Goal: Check status: Check status

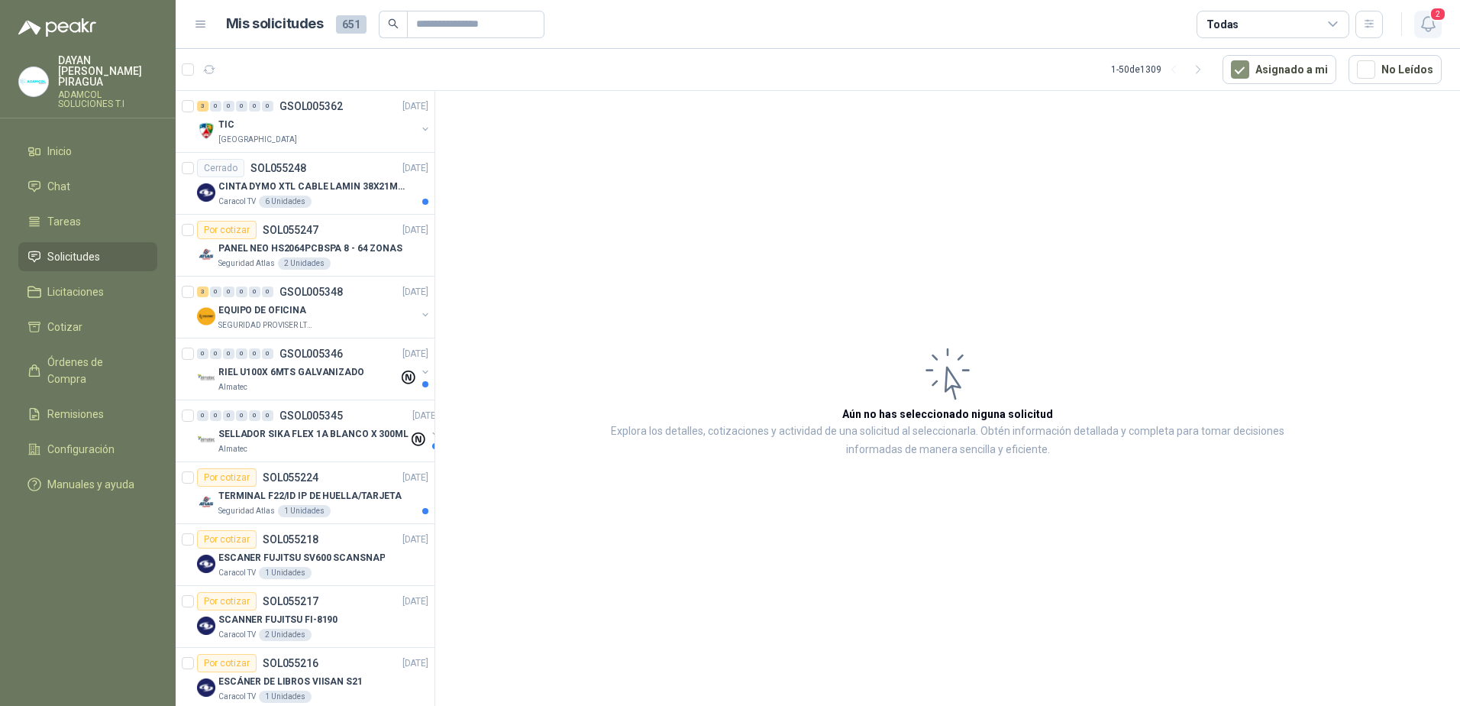
click at [1431, 31] on icon "button" at bounding box center [1428, 24] width 19 height 19
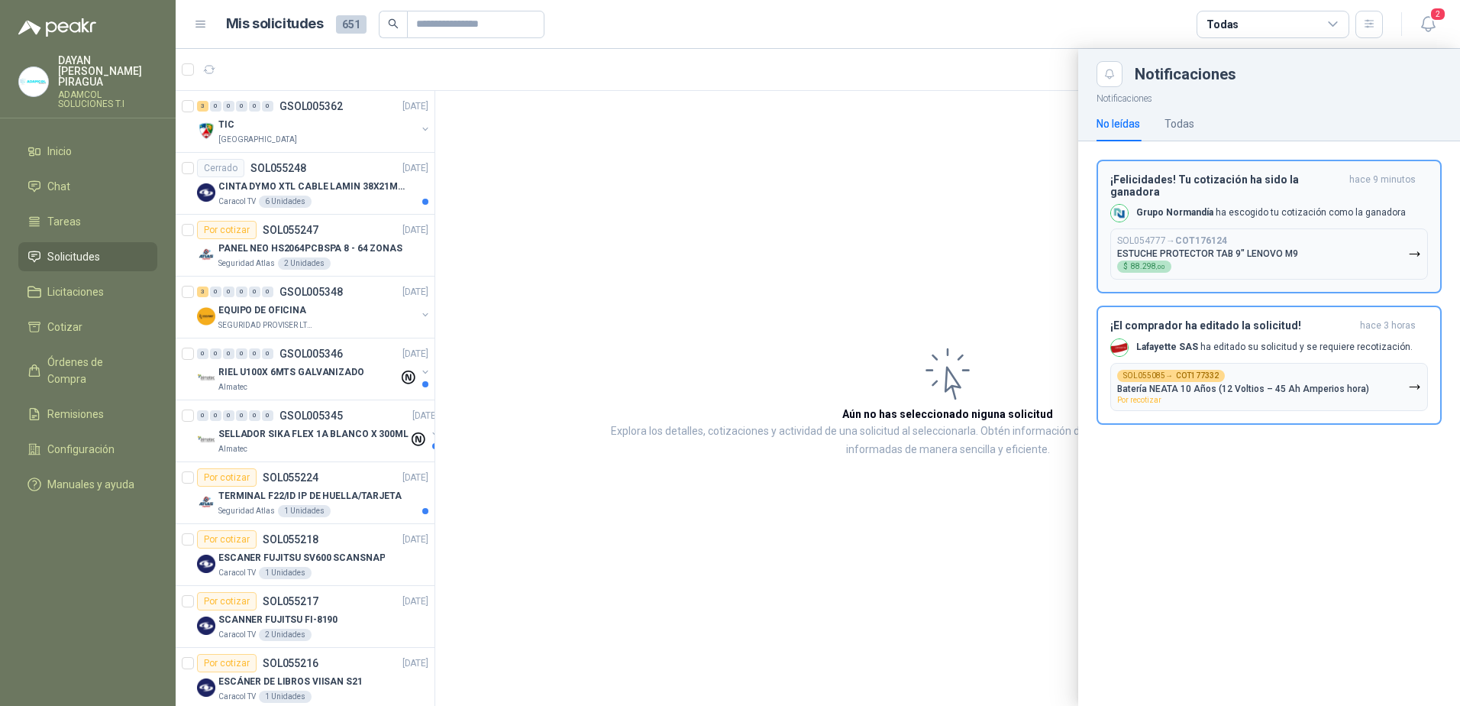
click at [1256, 215] on div "¡Felicidades! Tu cotización ha sido la ganadora hace 9 minutos Grupo [PERSON_NA…" at bounding box center [1269, 226] width 318 height 106
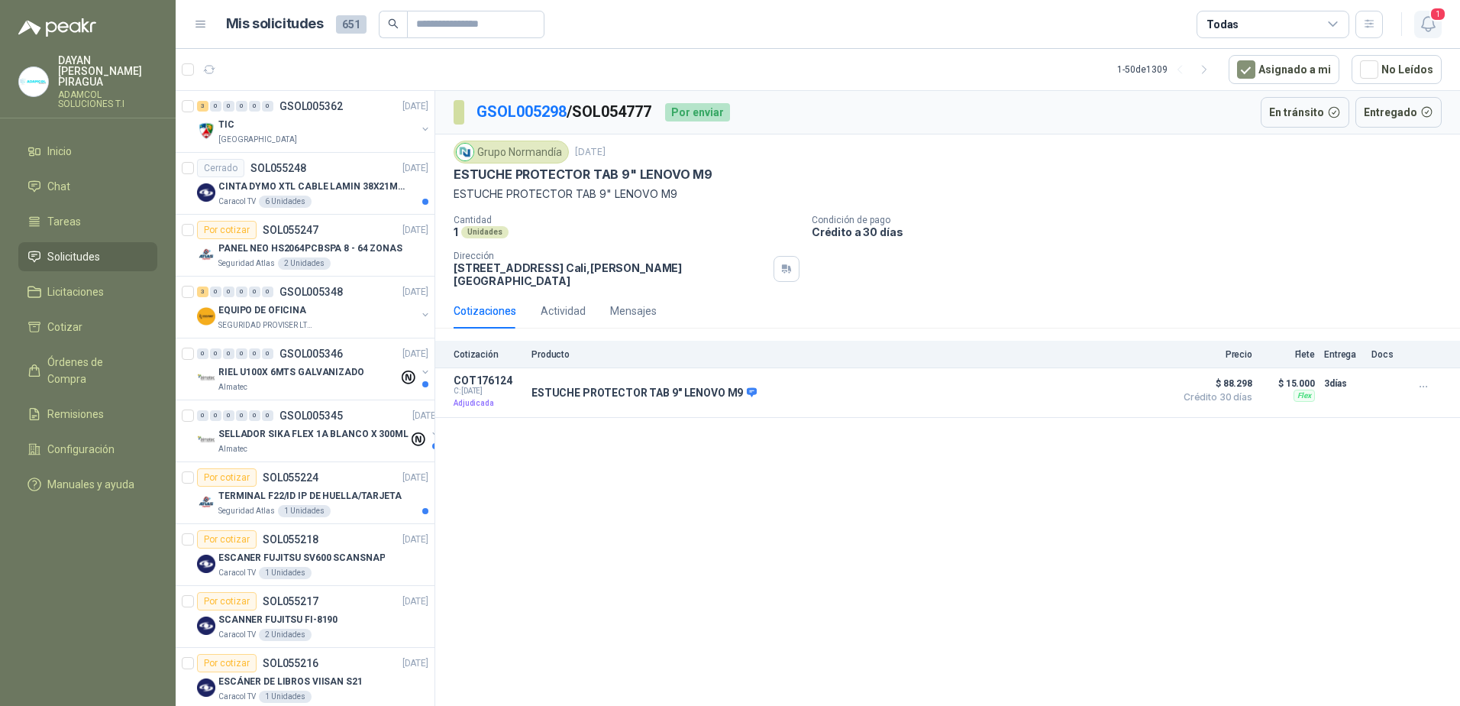
click at [1422, 26] on icon "button" at bounding box center [1428, 24] width 19 height 19
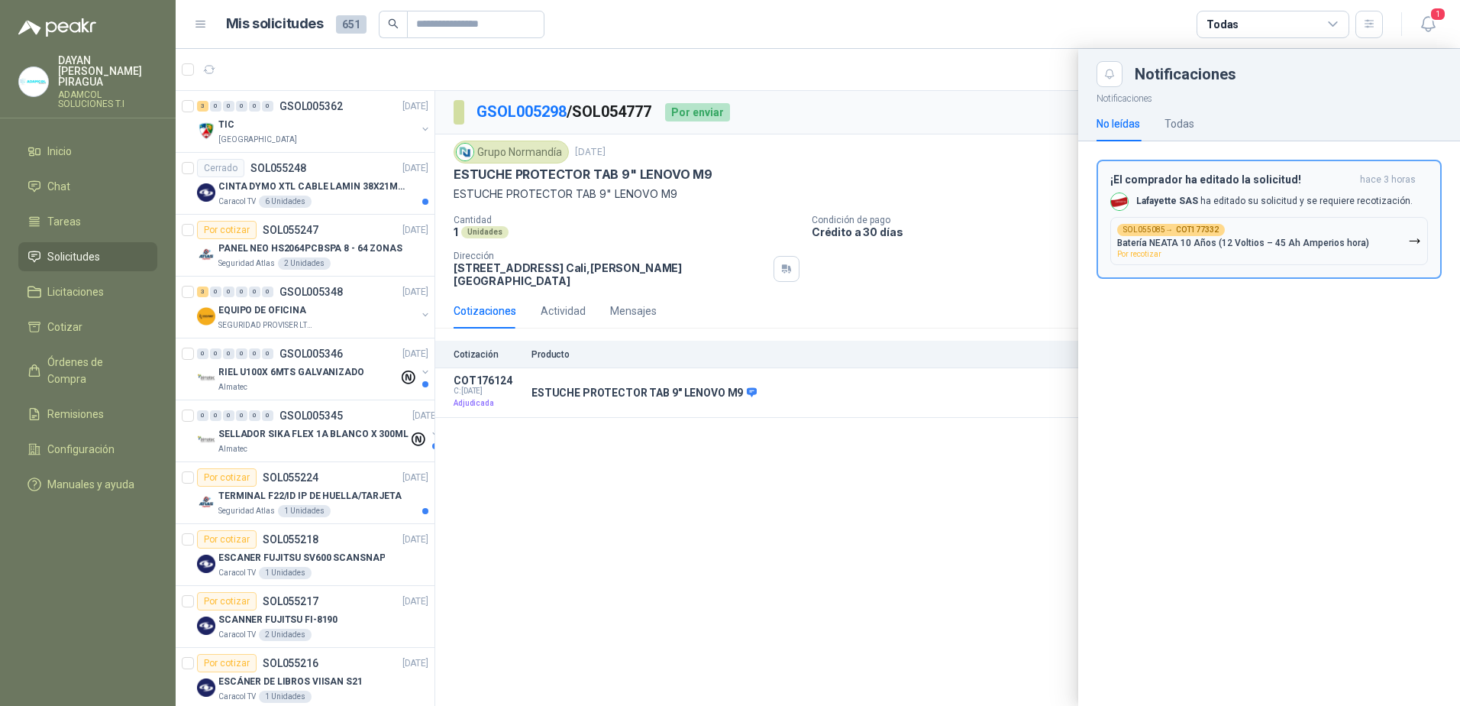
click at [1379, 202] on p "Lafayette SAS ha editado su solicitud y se requiere recotización." at bounding box center [1274, 201] width 276 height 13
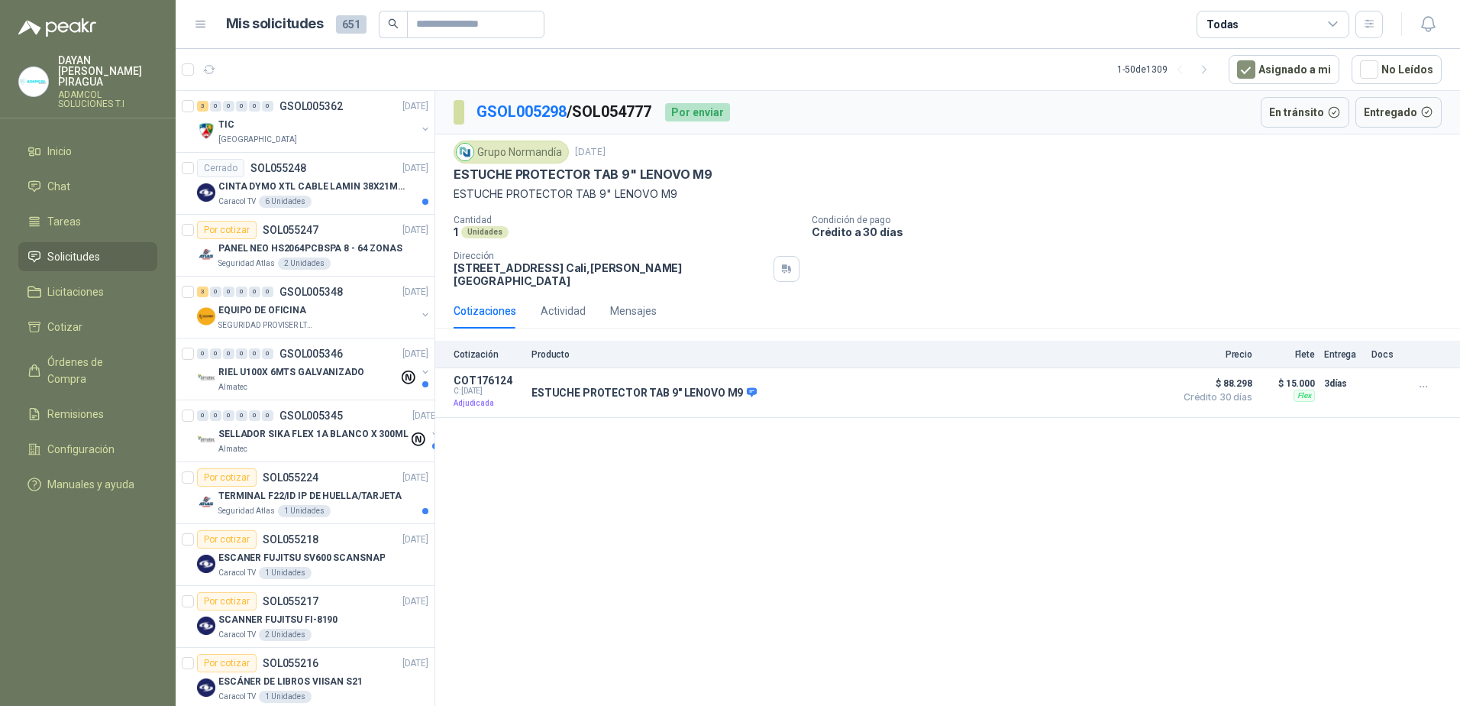
click at [1442, 24] on header "Mis solicitudes 651 Todas" at bounding box center [818, 24] width 1284 height 49
click at [1439, 27] on button "button" at bounding box center [1427, 24] width 27 height 27
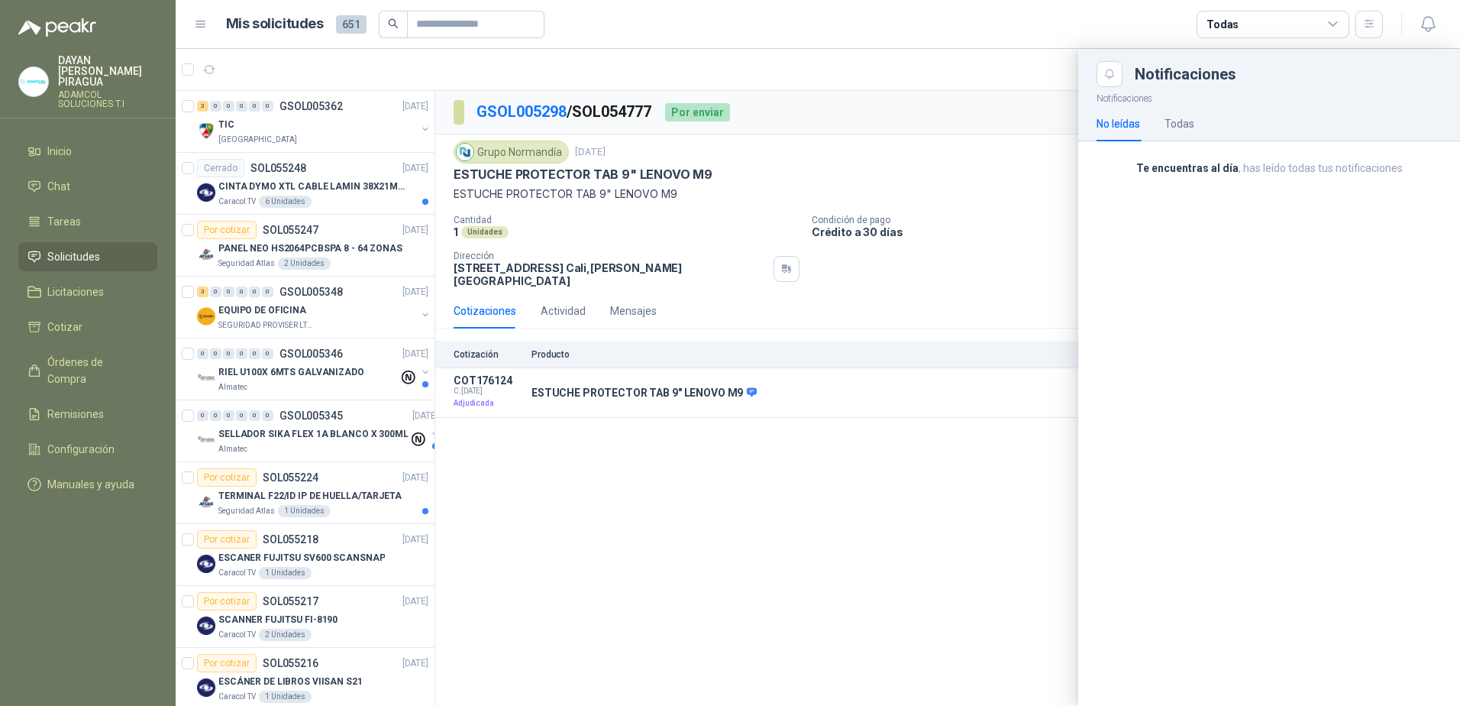
click at [964, 189] on div at bounding box center [818, 377] width 1284 height 657
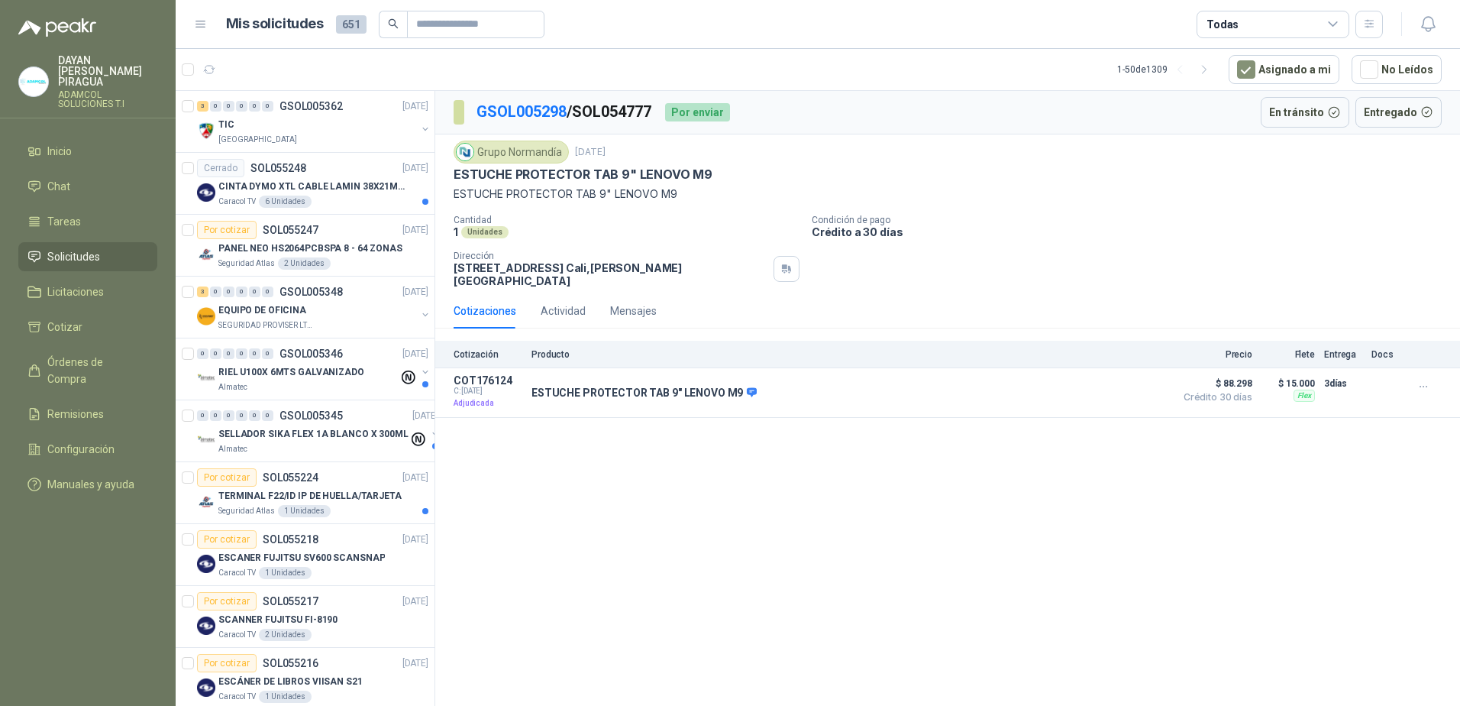
click at [661, 500] on div "GSOL005298 / SOL054777 Por enviar En tránsito Entregado Grupo Normandía 3 sept,…" at bounding box center [947, 401] width 1025 height 620
click at [628, 493] on div "GSOL005298 / SOL054777 Por enviar En tránsito Entregado Grupo Normandía 3 sept,…" at bounding box center [947, 401] width 1025 height 620
click at [845, 554] on div "GSOL005298 / SOL054777 Por enviar En tránsito Entregado Grupo Normandía 3 sept,…" at bounding box center [947, 401] width 1025 height 620
click at [693, 558] on div "GSOL005298 / SOL054777 Por enviar En tránsito Entregado Grupo Normandía 3 sept,…" at bounding box center [947, 401] width 1025 height 620
click at [709, 515] on div "GSOL005298 / SOL054777 Por enviar En tránsito Entregado Grupo Normandía 3 sept,…" at bounding box center [947, 401] width 1025 height 620
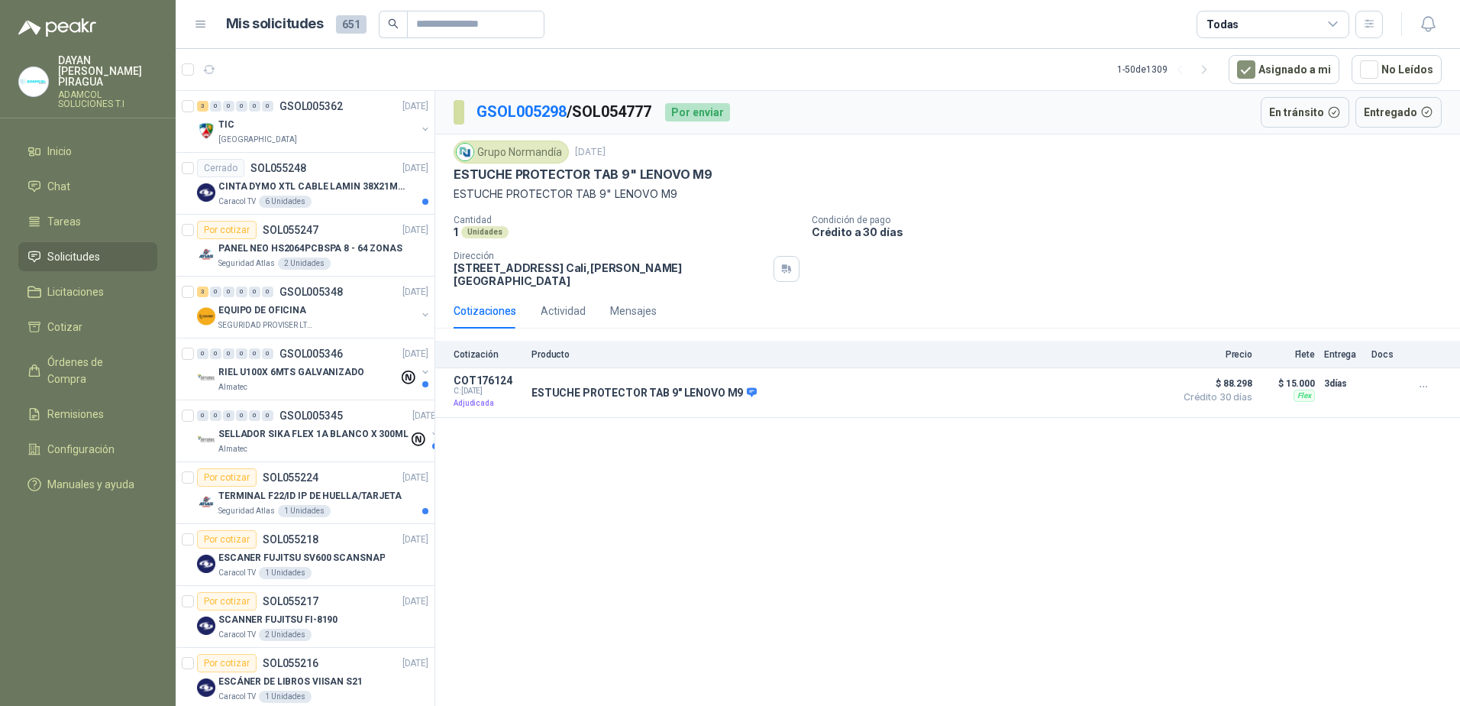
click at [642, 512] on div "GSOL005298 / SOL054777 Por enviar En tránsito Entregado Grupo Normandía 3 sept,…" at bounding box center [947, 401] width 1025 height 620
click at [860, 540] on div "GSOL005298 / SOL054777 Por enviar En tránsito Entregado Grupo Normandía 3 sept,…" at bounding box center [947, 401] width 1025 height 620
click at [510, 441] on div "GSOL005298 / SOL054777 Por enviar En tránsito Entregado Grupo Normandía 3 sept,…" at bounding box center [947, 401] width 1025 height 620
click at [341, 500] on p "TERMINAL F22/ID IP DE HUELLA/TARJETA" at bounding box center [309, 496] width 183 height 15
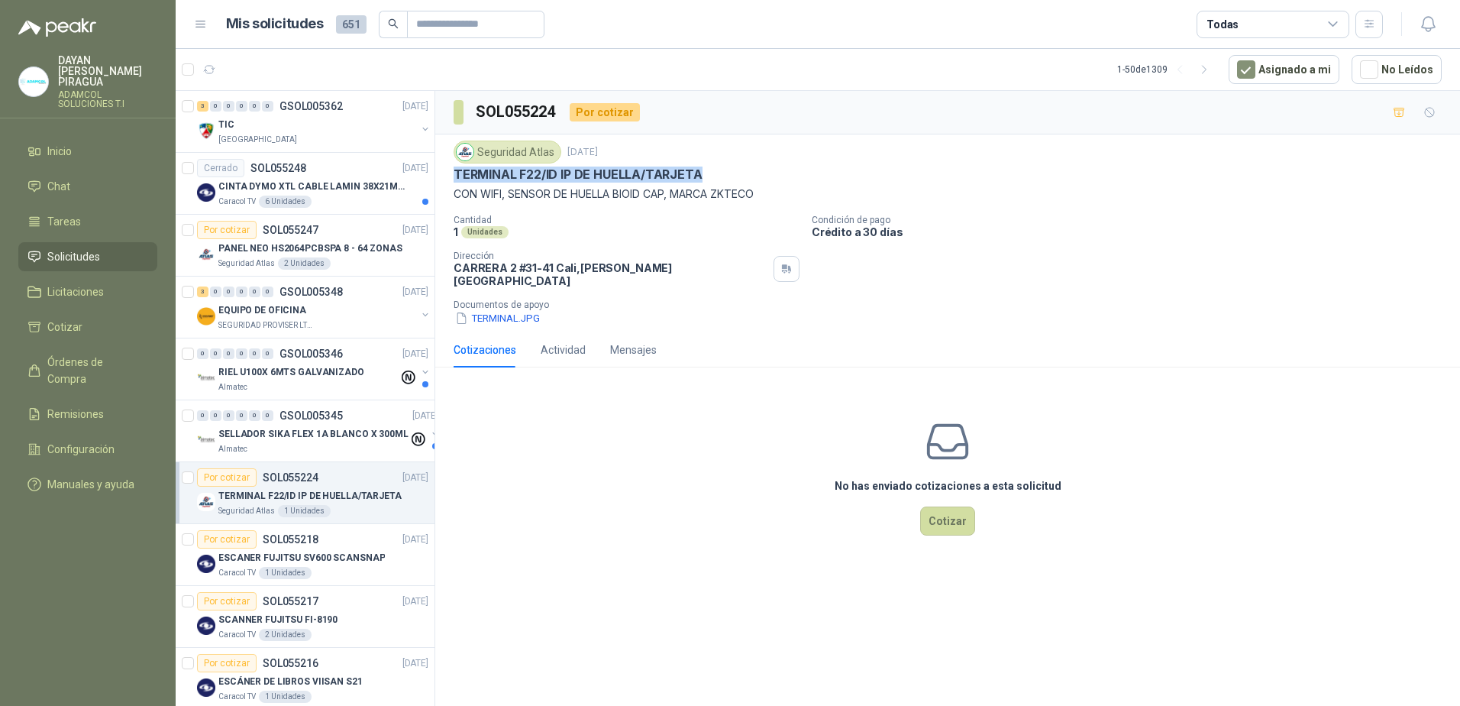
drag, startPoint x: 740, startPoint y: 170, endPoint x: 453, endPoint y: 177, distance: 287.2
click at [453, 177] on div "Seguridad Atlas 8 sept, 2025 TERMINAL F22/ID IP DE HUELLA/TARJETA CON WIFI, SEN…" at bounding box center [947, 233] width 1025 height 198
copy p "TERMINAL F22/ID IP DE HUELLA/TARJETA"
